Goal: Task Accomplishment & Management: Use online tool/utility

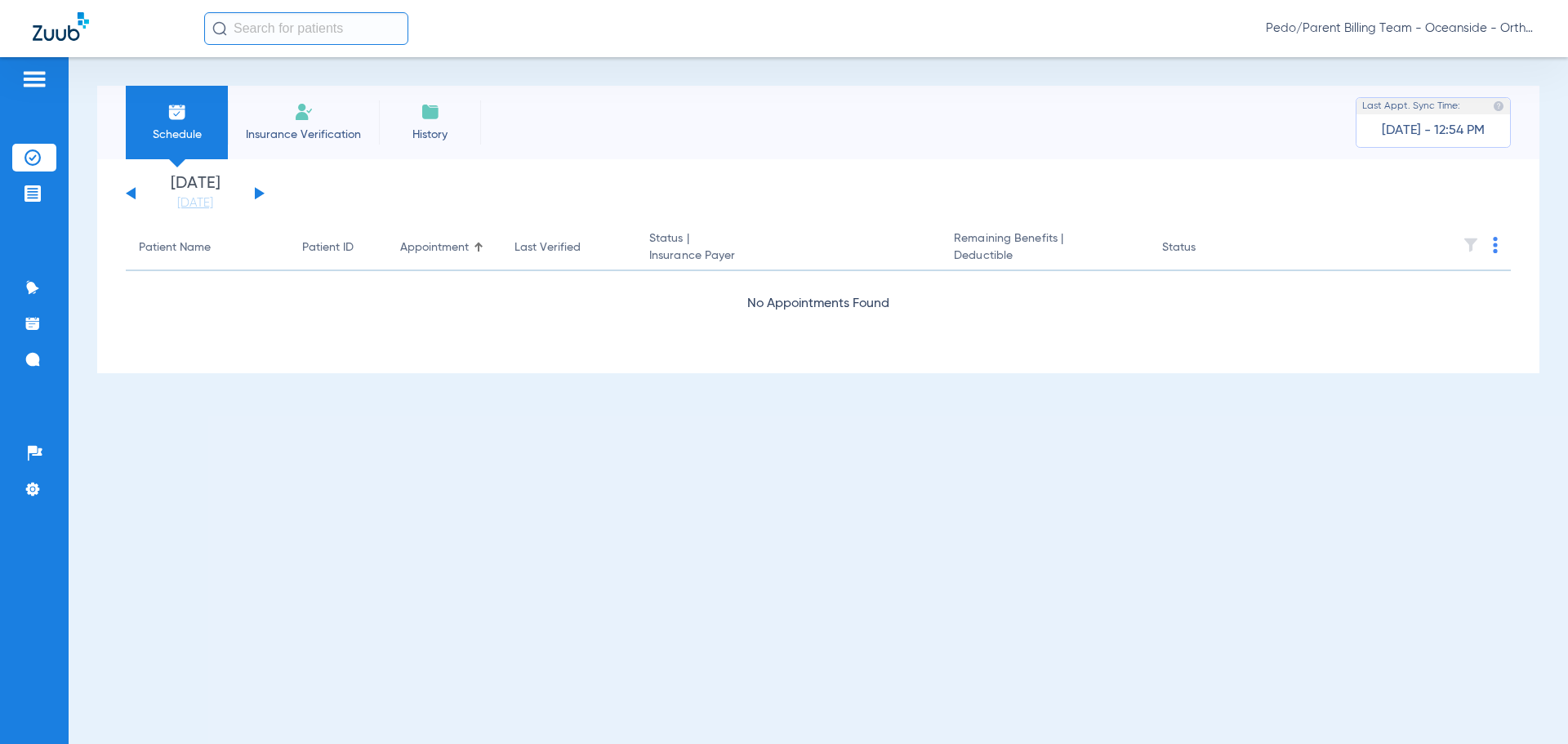
click at [258, 192] on button at bounding box center [260, 192] width 10 height 12
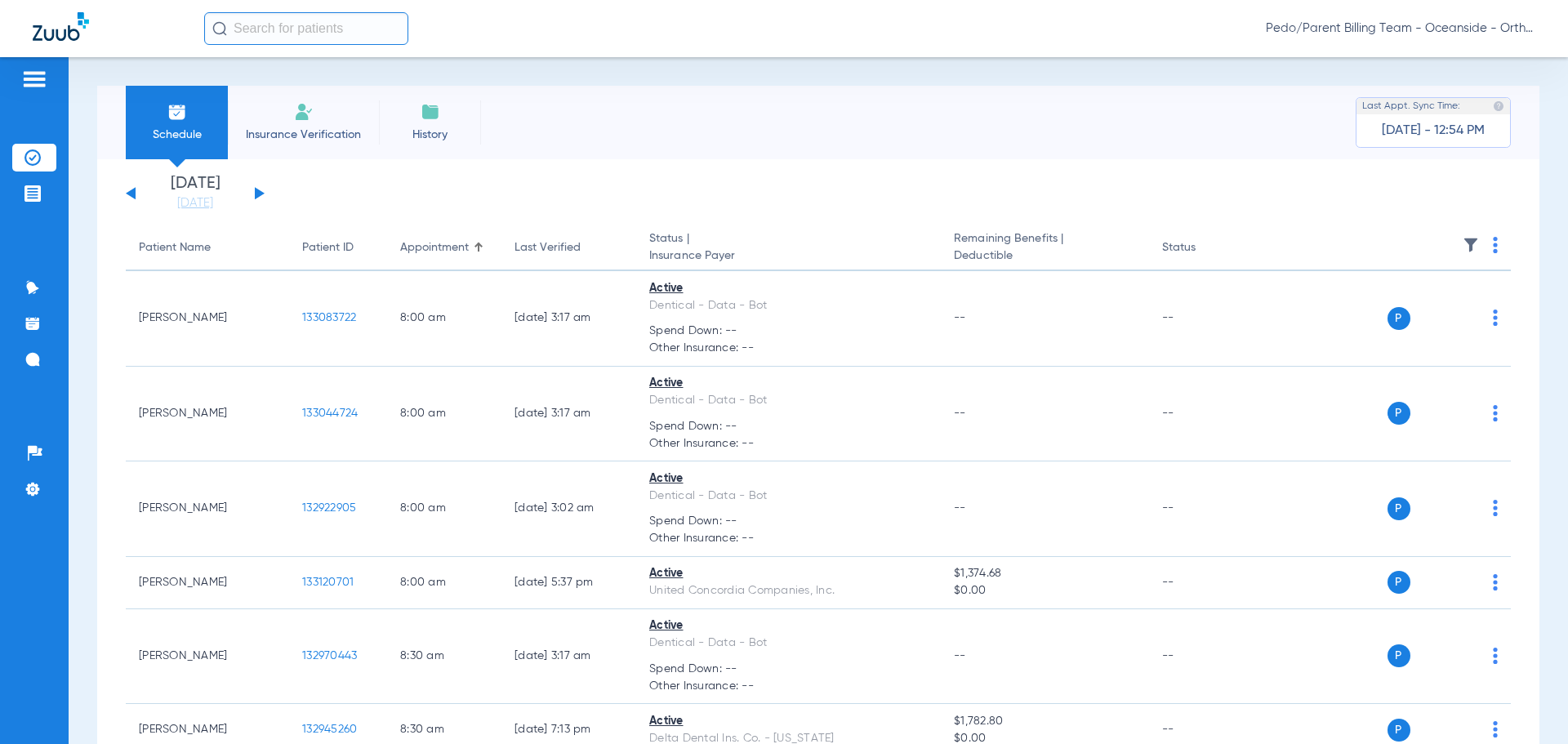
click at [305, 115] on img at bounding box center [303, 111] width 19 height 19
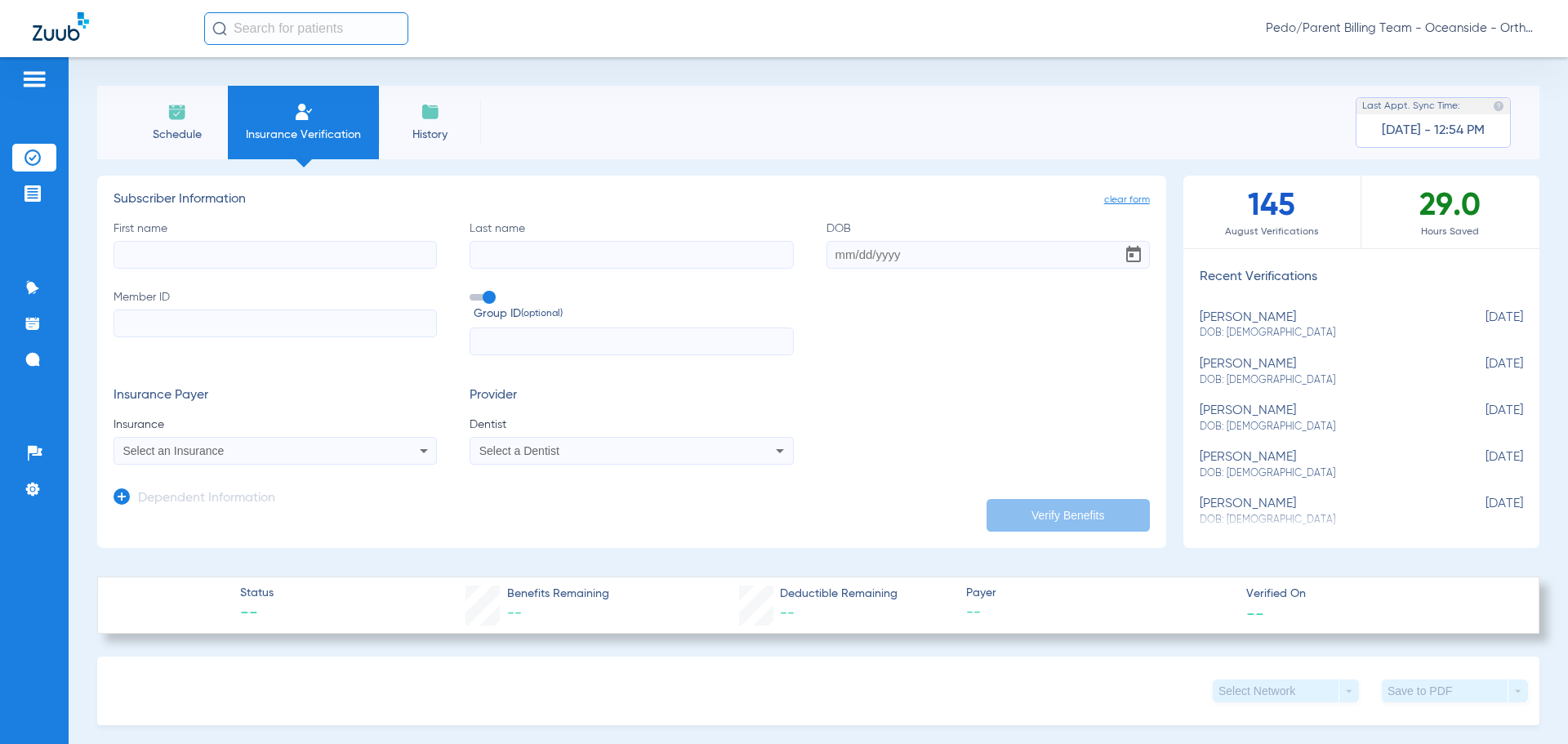
click at [180, 134] on span "Schedule" at bounding box center [177, 134] width 77 height 17
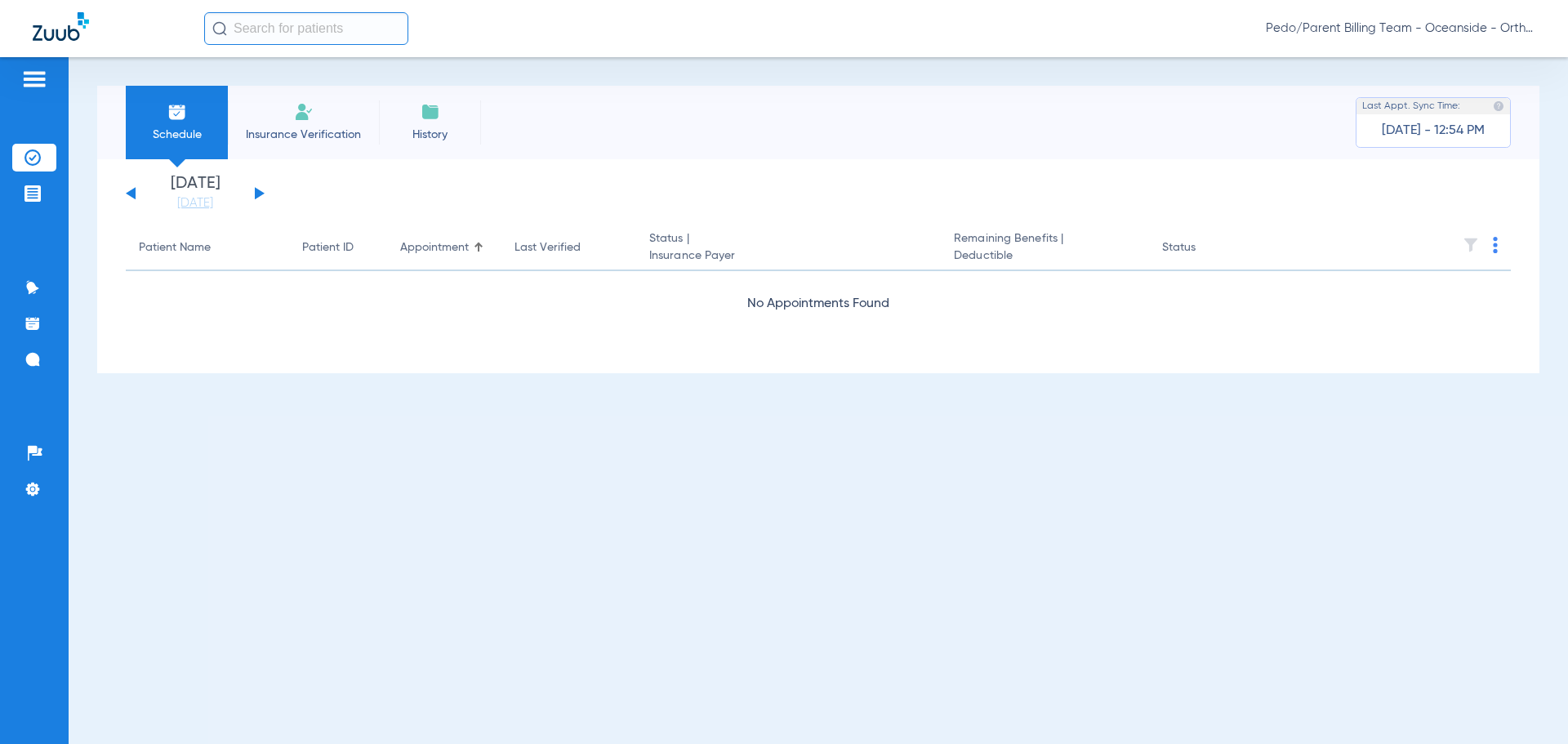
click at [296, 124] on li "Insurance Verification" at bounding box center [303, 122] width 151 height 74
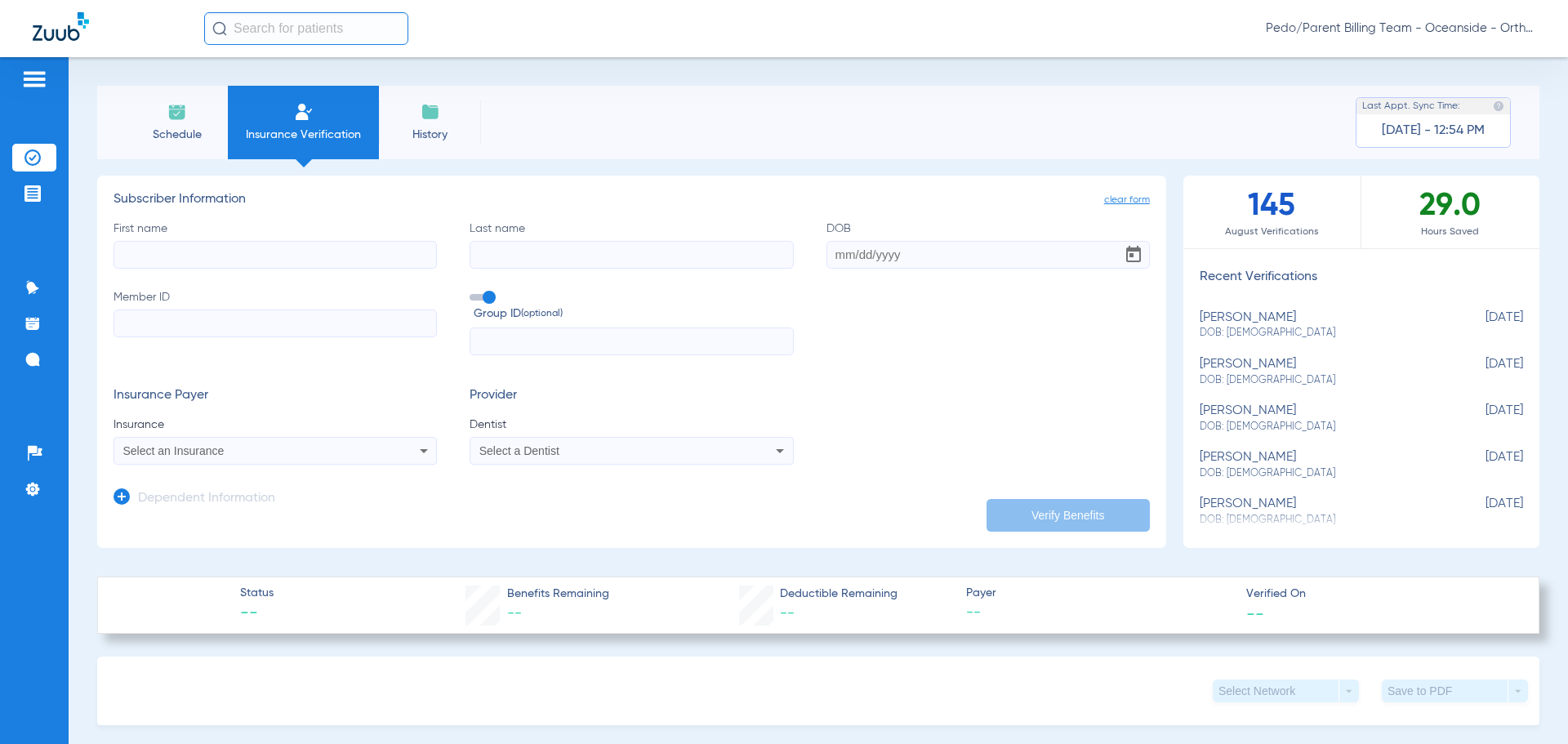
click at [166, 131] on span "Schedule" at bounding box center [177, 134] width 77 height 17
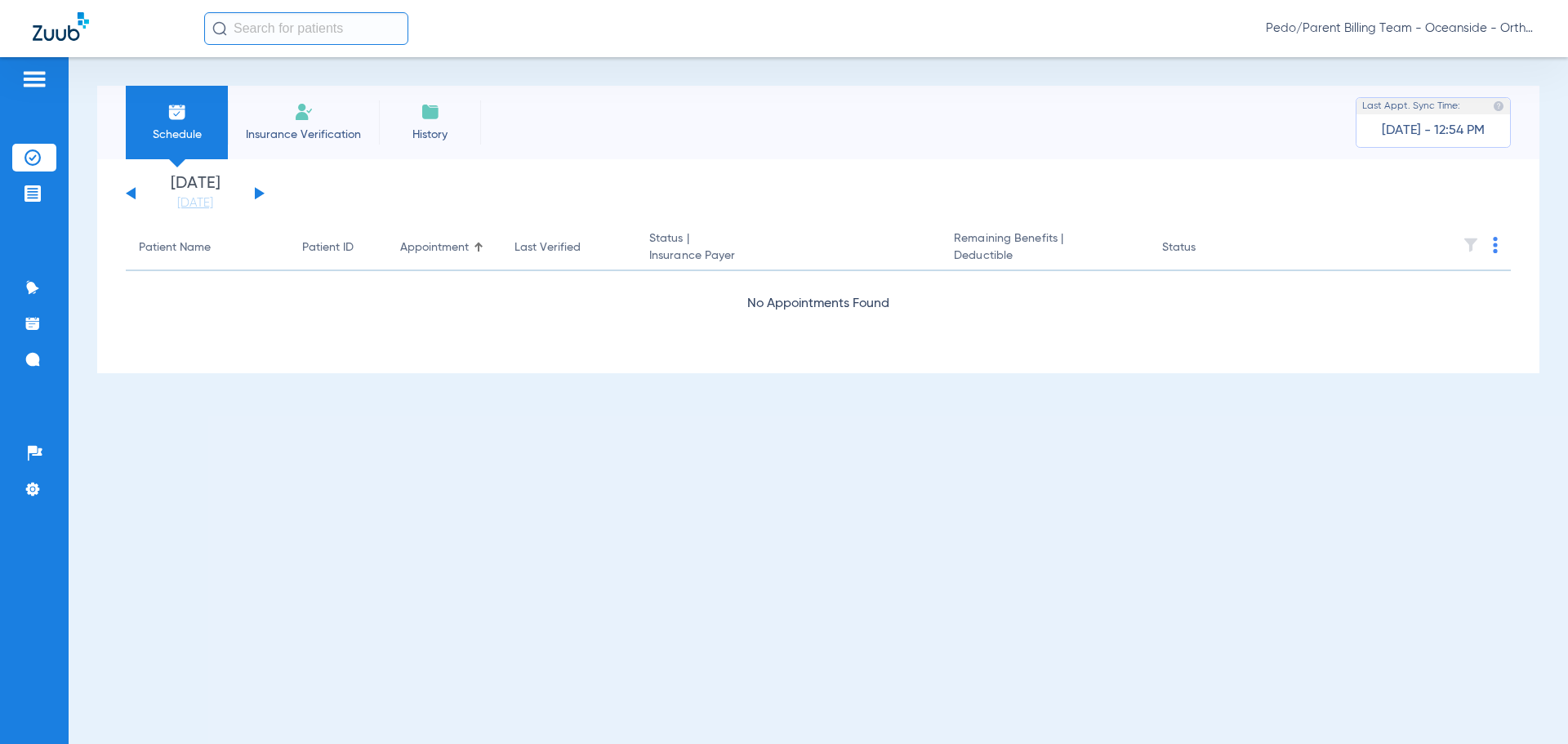
click at [264, 193] on app-single-date-navigator "[DATE] [DATE] [DATE] [DATE] [DATE] [DATE] [DATE] [DATE] [DATE] [DATE] [DATE] [D…" at bounding box center [819, 193] width 1385 height 36
click at [255, 192] on button at bounding box center [260, 192] width 10 height 12
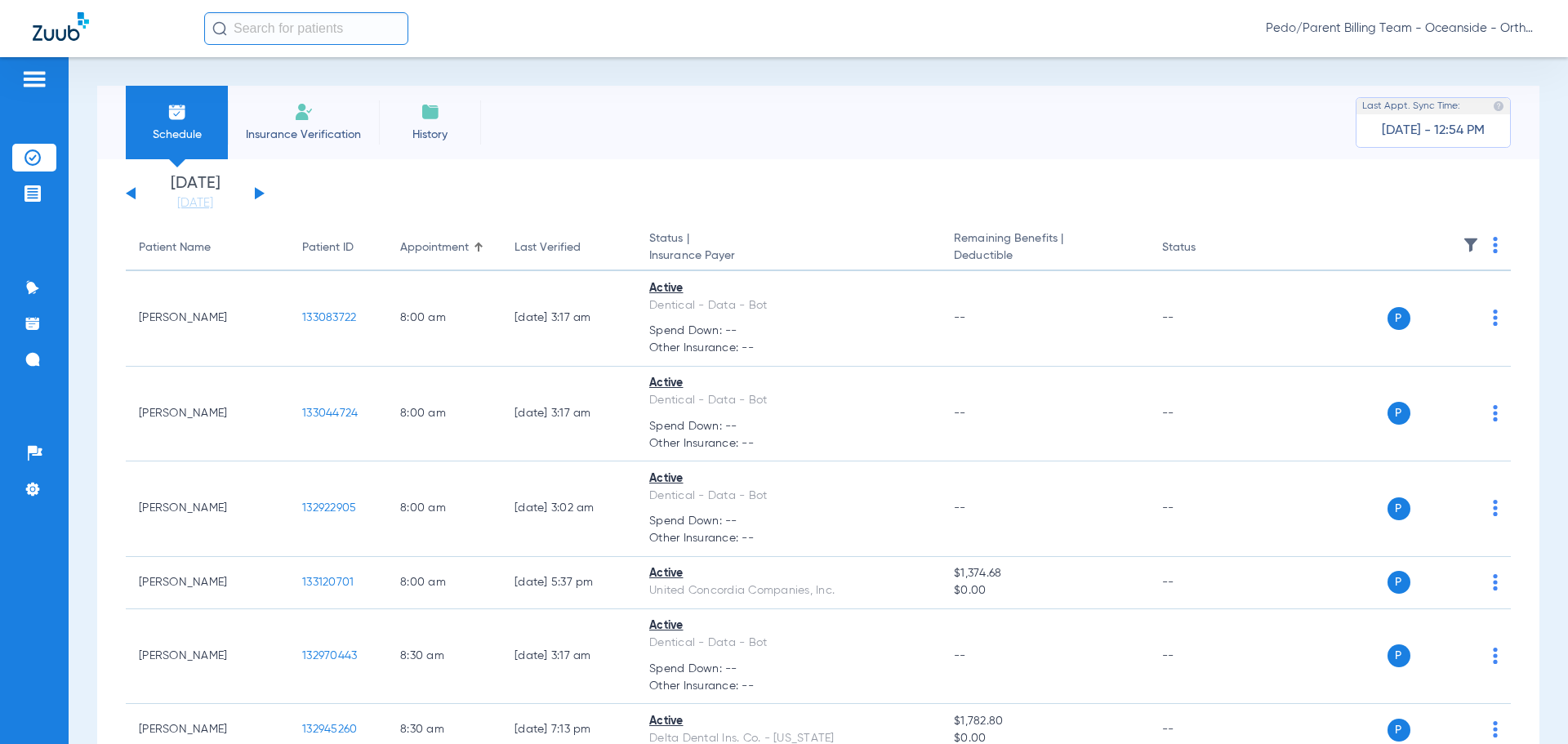
click at [1480, 238] on th at bounding box center [1386, 249] width 252 height 46
click at [1485, 242] on th at bounding box center [1386, 249] width 252 height 46
click at [1485, 246] on th at bounding box center [1386, 249] width 252 height 46
click at [1493, 246] on img at bounding box center [1494, 245] width 5 height 17
click at [1391, 304] on span "Verify All" at bounding box center [1421, 309] width 102 height 11
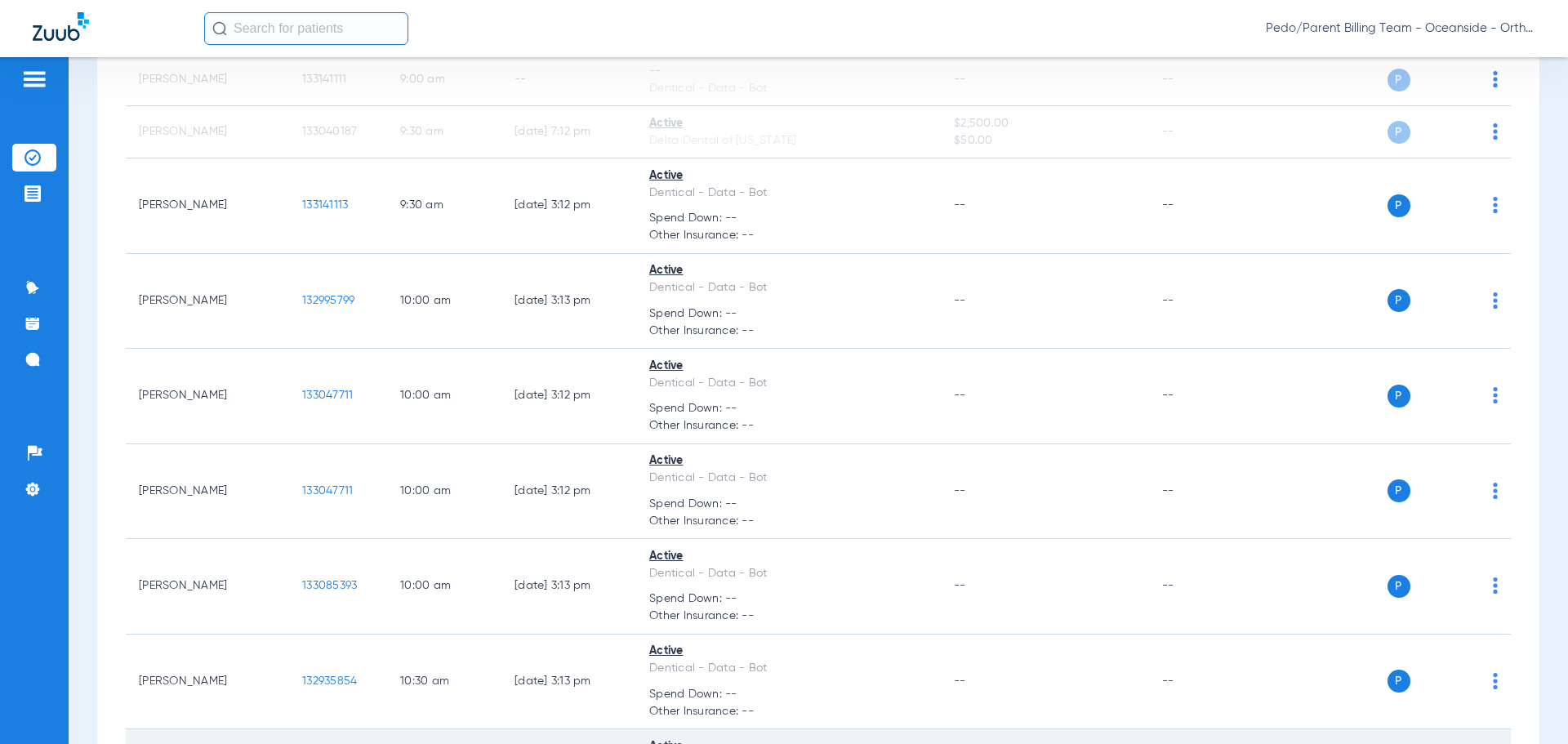
scroll to position [1226, 0]
